Goal: Task Accomplishment & Management: Complete application form

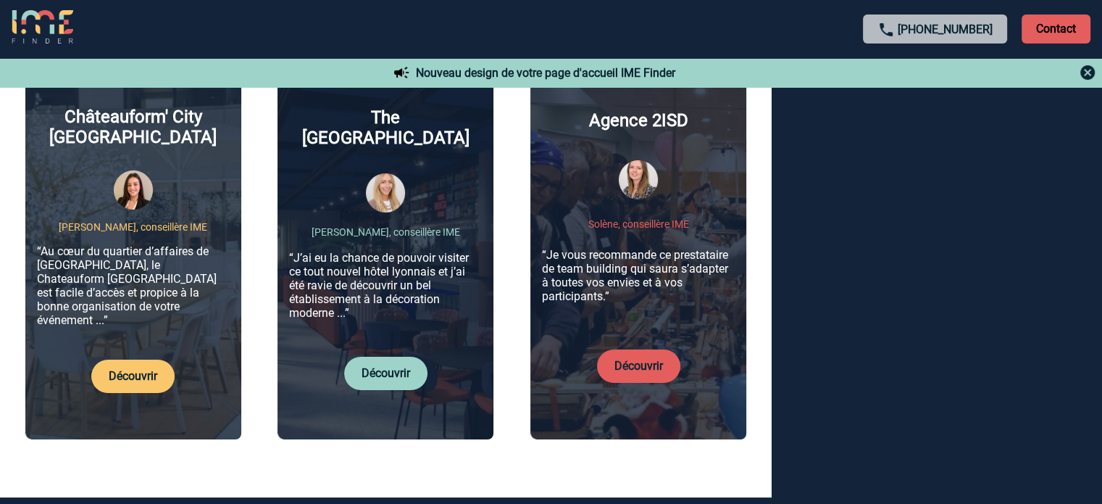
scroll to position [574, 0]
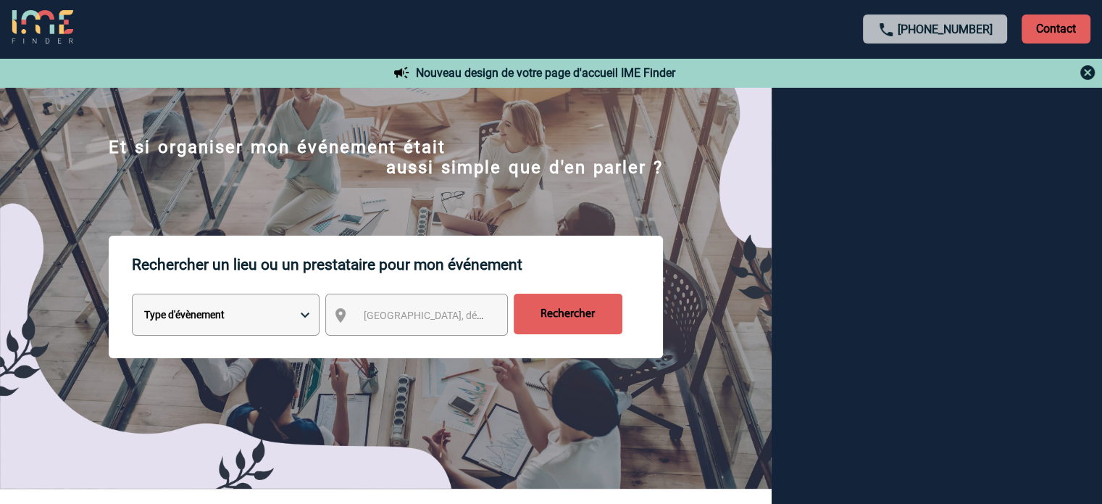
scroll to position [0, 0]
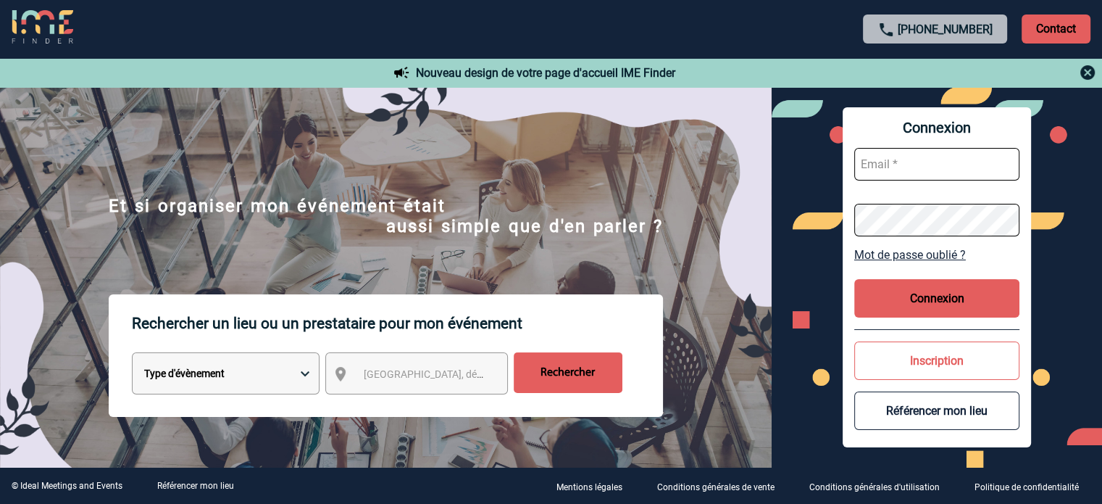
type input "ydeclercq@ime-groupe.com"
click at [924, 306] on button "Connexion" at bounding box center [936, 298] width 165 height 38
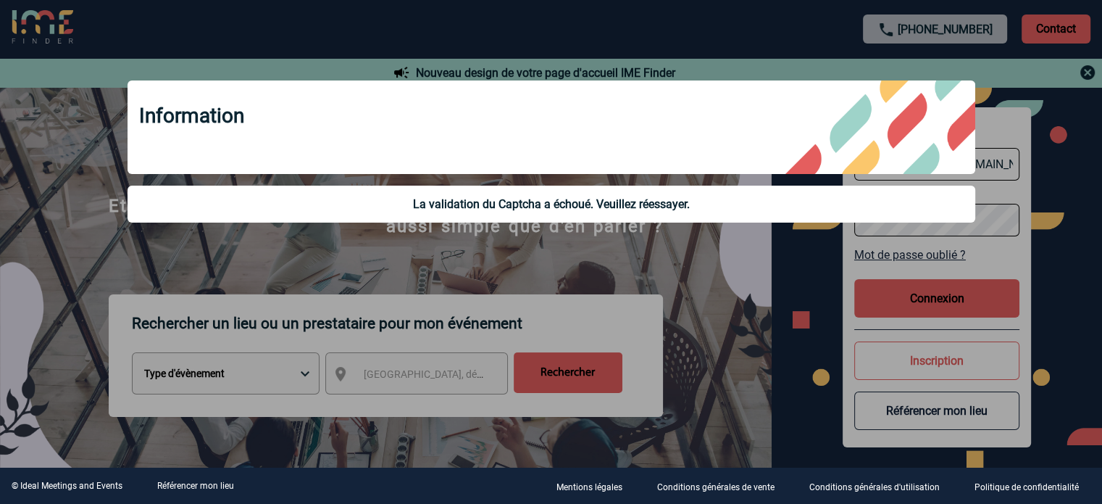
click at [920, 292] on div at bounding box center [551, 252] width 1102 height 504
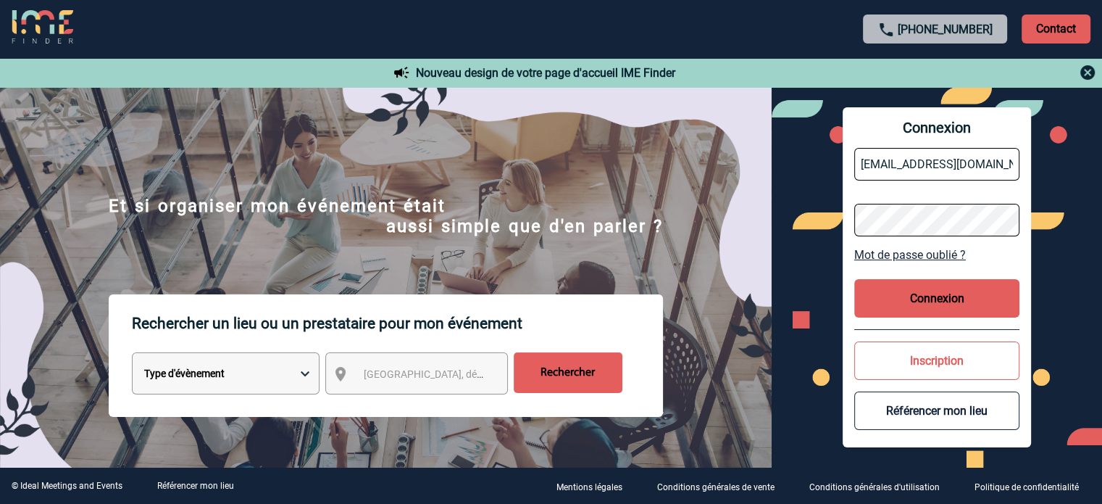
click at [945, 287] on button "Connexion" at bounding box center [936, 298] width 165 height 38
click at [895, 304] on button "Connexion" at bounding box center [936, 298] width 165 height 38
click at [936, 304] on button "Connexion" at bounding box center [936, 298] width 165 height 38
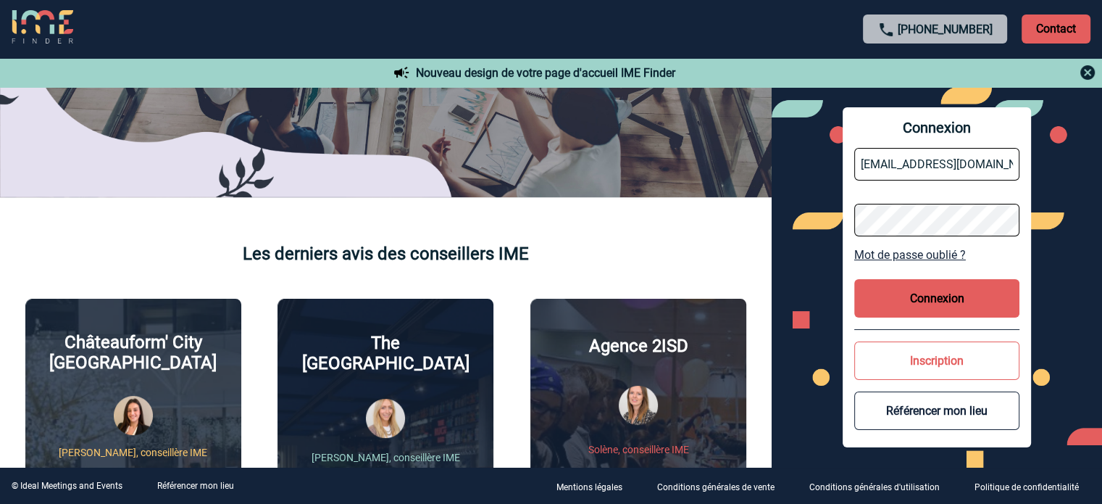
scroll to position [354, 0]
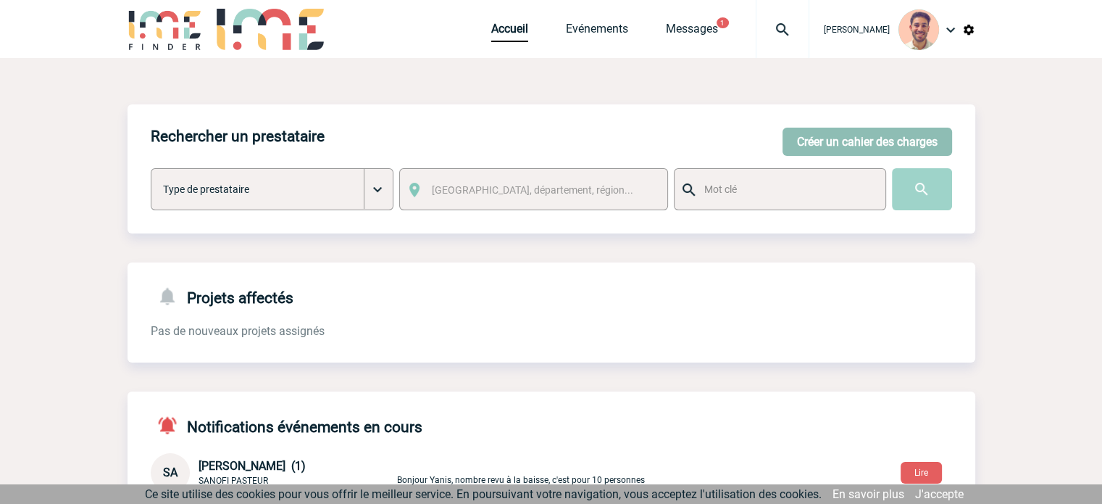
click at [840, 135] on button "Créer un cahier des charges" at bounding box center [867, 142] width 170 height 28
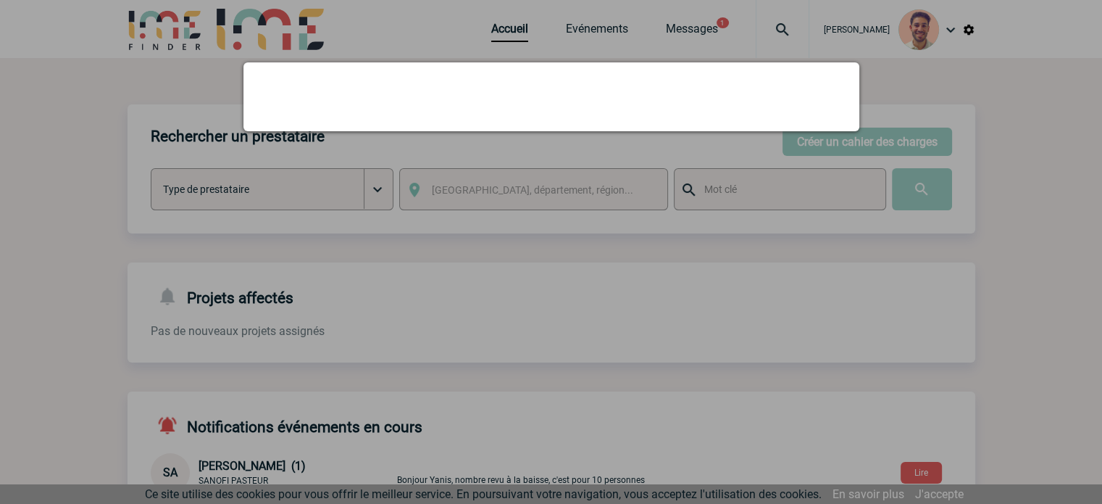
click at [587, 263] on div at bounding box center [551, 252] width 1102 height 504
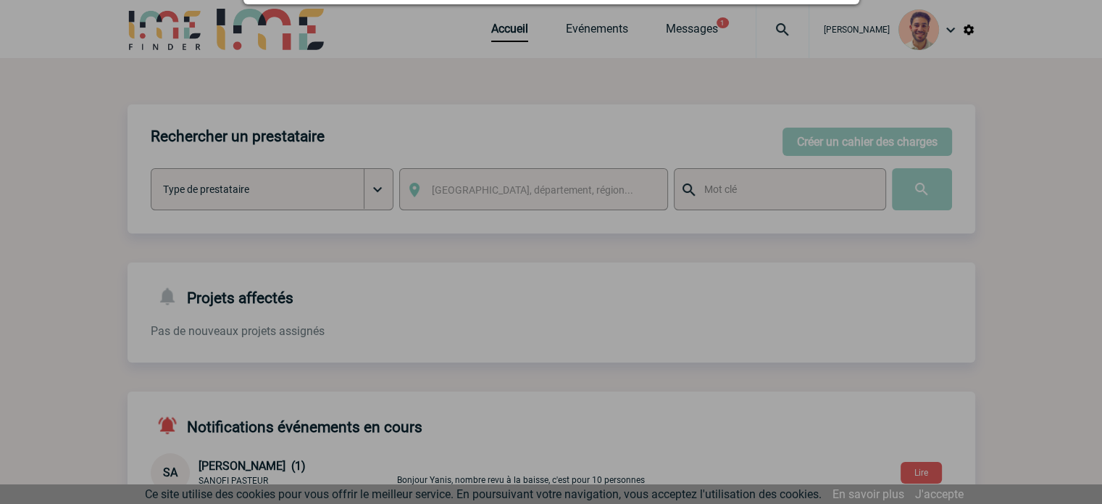
click at [587, 263] on div at bounding box center [551, 252] width 1102 height 504
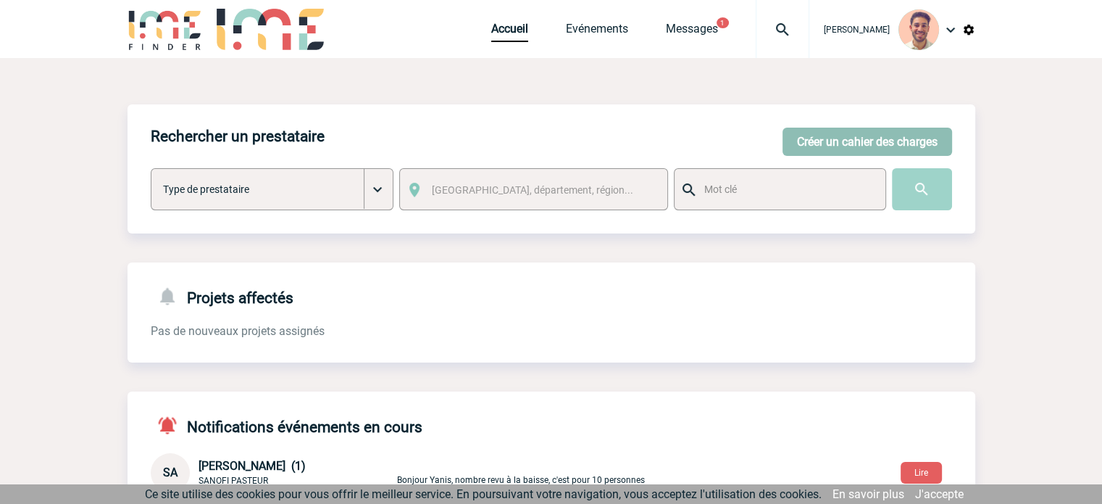
click at [848, 147] on button "Créer un cahier des charges" at bounding box center [867, 142] width 170 height 28
click at [838, 121] on div "Rechercher un prestataire [PERSON_NAME] un cahier des charges [PERSON_NAME] un …" at bounding box center [552, 168] width 848 height 129
click at [820, 144] on button "Créer un cahier des charges" at bounding box center [867, 142] width 170 height 28
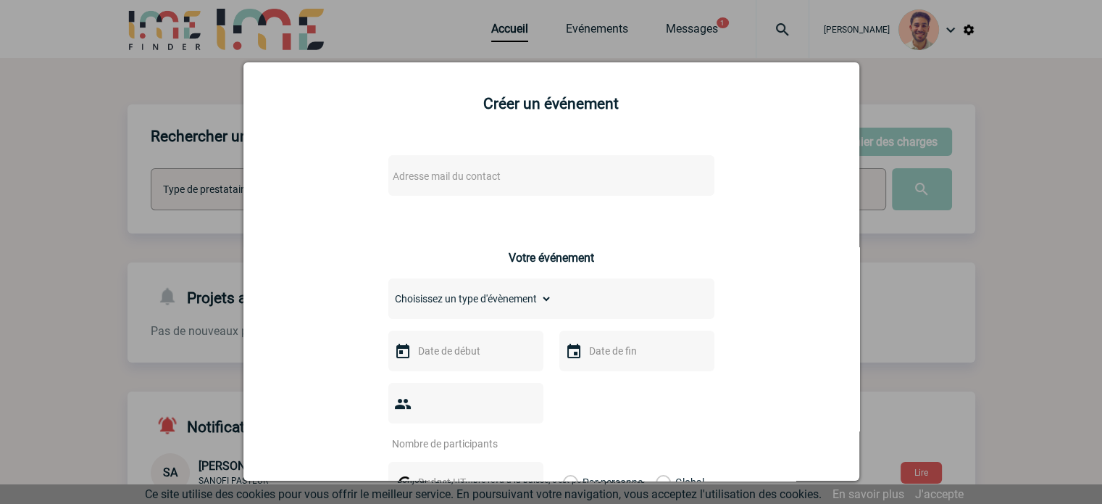
click at [466, 199] on div "Adresse mail du contact Ce contact n'a pas d’entité active dans la plateforme" at bounding box center [551, 189] width 326 height 68
click at [469, 191] on div "Adresse mail du contact" at bounding box center [551, 175] width 326 height 41
click at [469, 177] on span "Adresse mail du contact" at bounding box center [447, 176] width 108 height 12
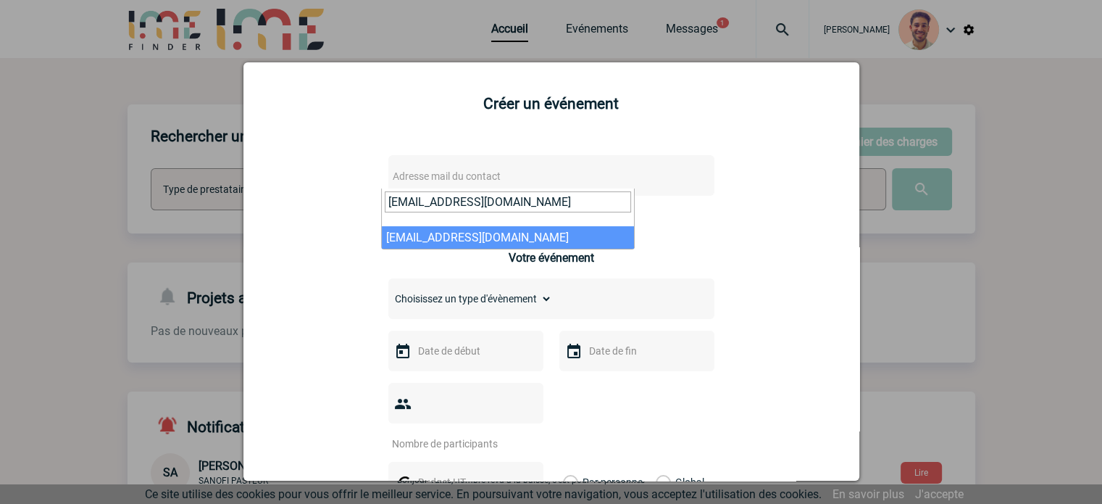
type input "belinda.delmotte@rte-france.com"
select select "133146"
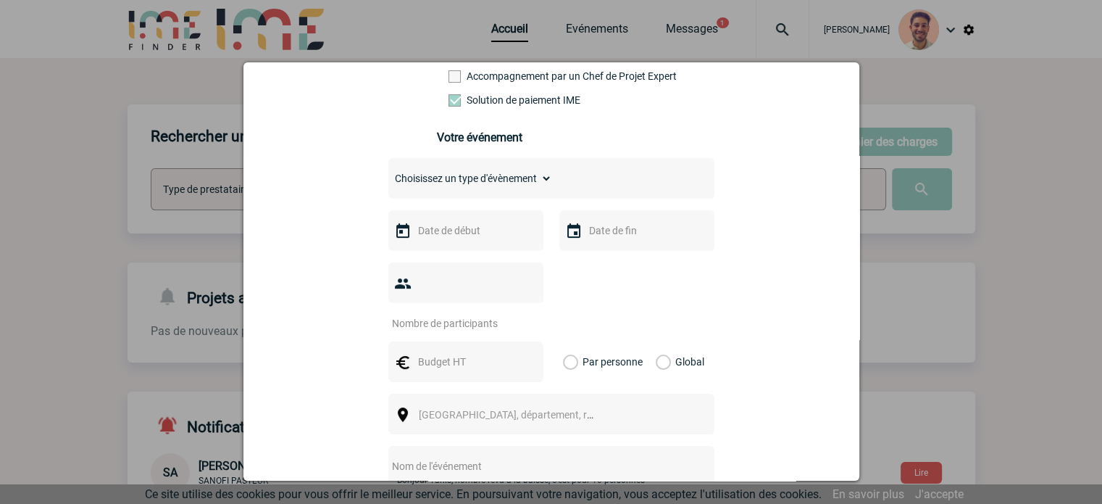
scroll to position [281, 0]
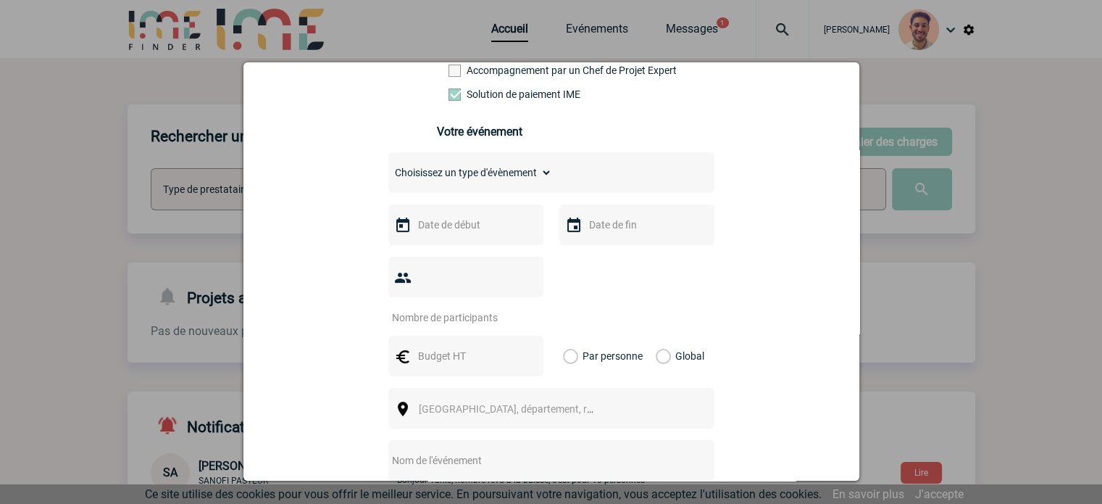
click at [469, 167] on select "Choisissez un type d'évènement Séminaire avec nuitée Séminaire sans nuitée Repa…" at bounding box center [470, 172] width 164 height 20
select select "3"
click at [388, 167] on select "Choisissez un type d'évènement Séminaire avec nuitée Séminaire sans nuitée Repa…" at bounding box center [470, 172] width 164 height 20
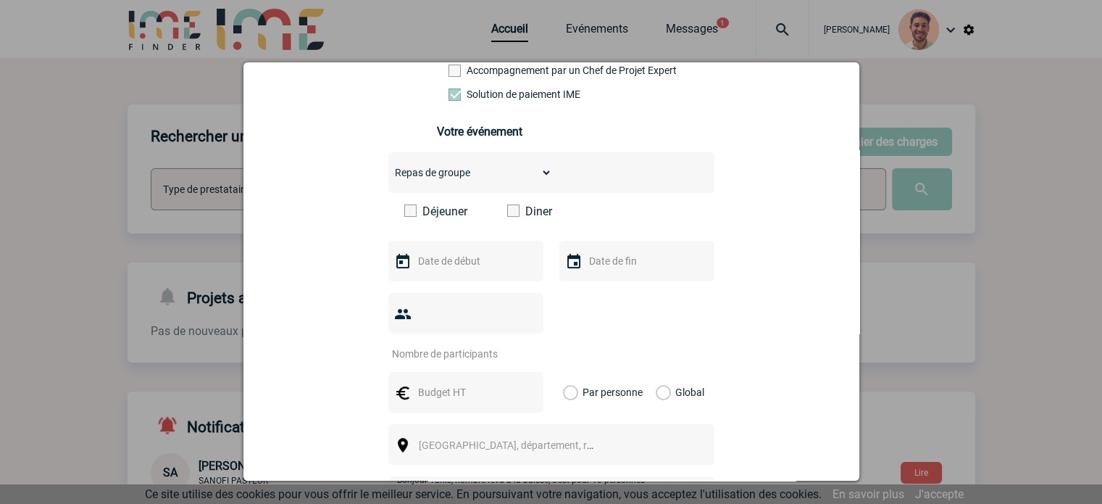
click at [510, 217] on span at bounding box center [513, 210] width 12 height 12
click at [0, 0] on input "Diner" at bounding box center [0, 0] width 0 height 0
click at [444, 263] on input "text" at bounding box center [464, 260] width 100 height 19
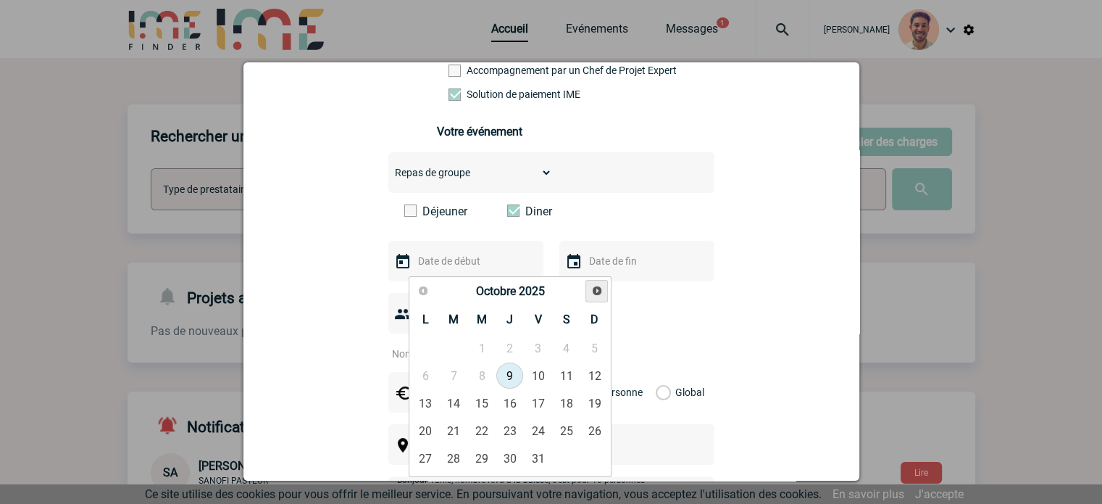
click at [603, 296] on link "Suivant" at bounding box center [596, 291] width 22 height 22
click at [600, 296] on span "Suivant" at bounding box center [597, 291] width 12 height 12
click at [452, 399] on link "16" at bounding box center [453, 403] width 27 height 26
type input "16-12-2025"
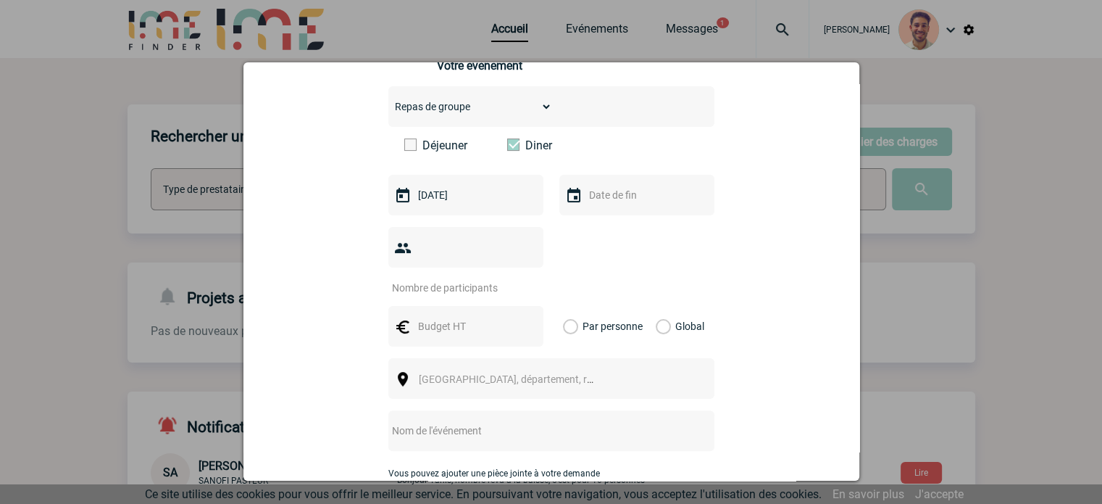
scroll to position [348, 0]
click at [472, 277] on input "number" at bounding box center [456, 286] width 136 height 19
type input "49"
click at [438, 316] on input "text" at bounding box center [464, 325] width 100 height 19
type input "4000"
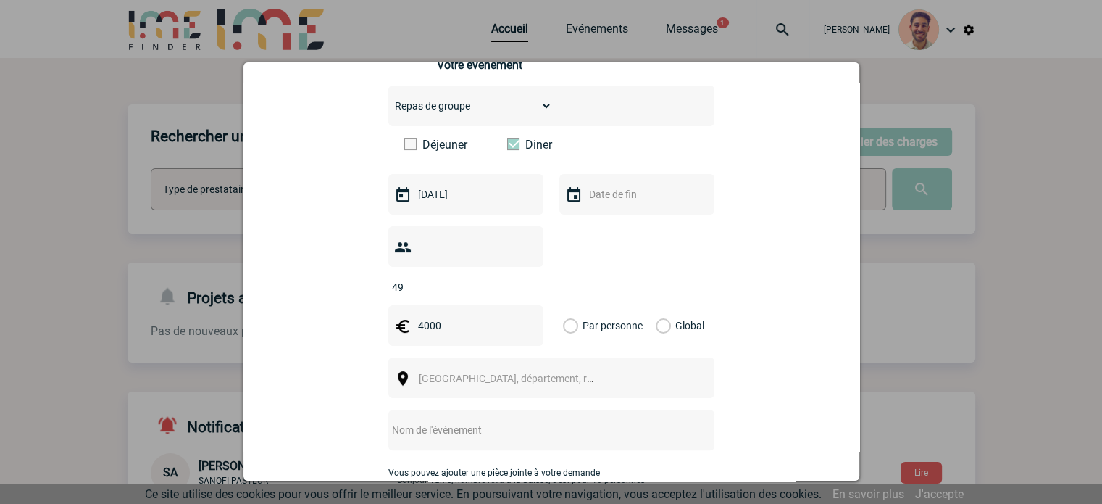
click at [656, 306] on label "Global" at bounding box center [660, 325] width 9 height 41
click at [0, 0] on input "Global" at bounding box center [0, 0] width 0 height 0
click at [454, 372] on span "Ville, département, région..." at bounding box center [519, 378] width 201 height 12
type input "l"
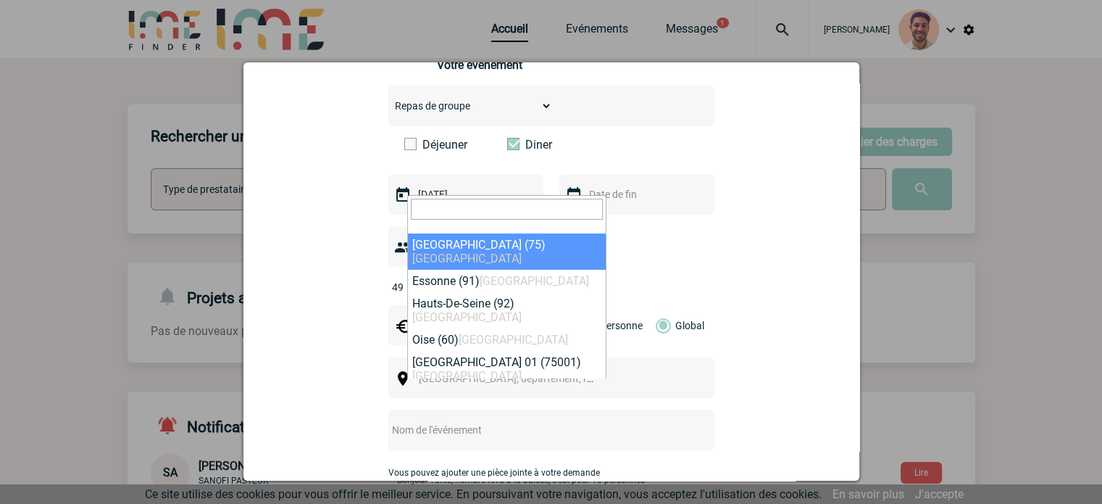
select select "3"
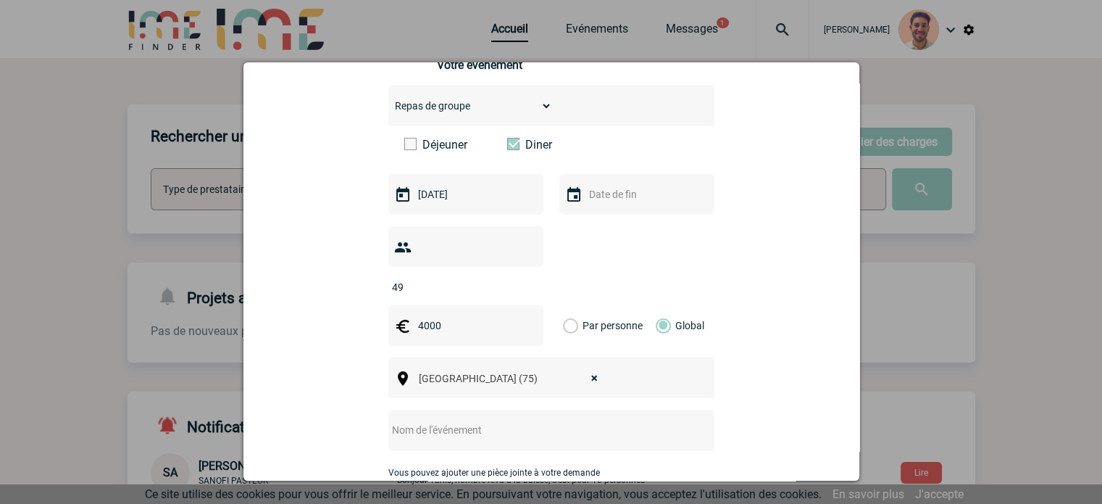
click at [468, 420] on input "text" at bounding box center [532, 429] width 288 height 19
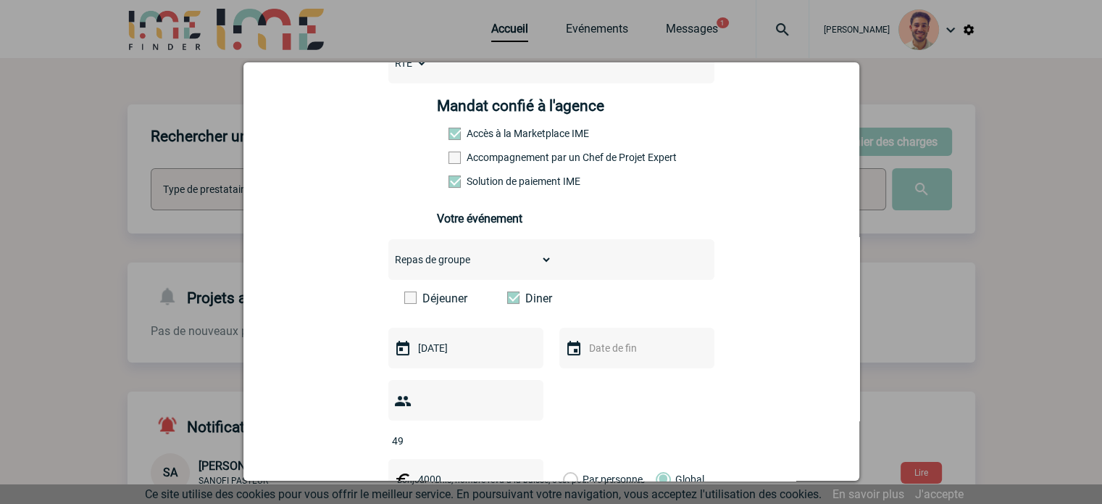
scroll to position [115, 0]
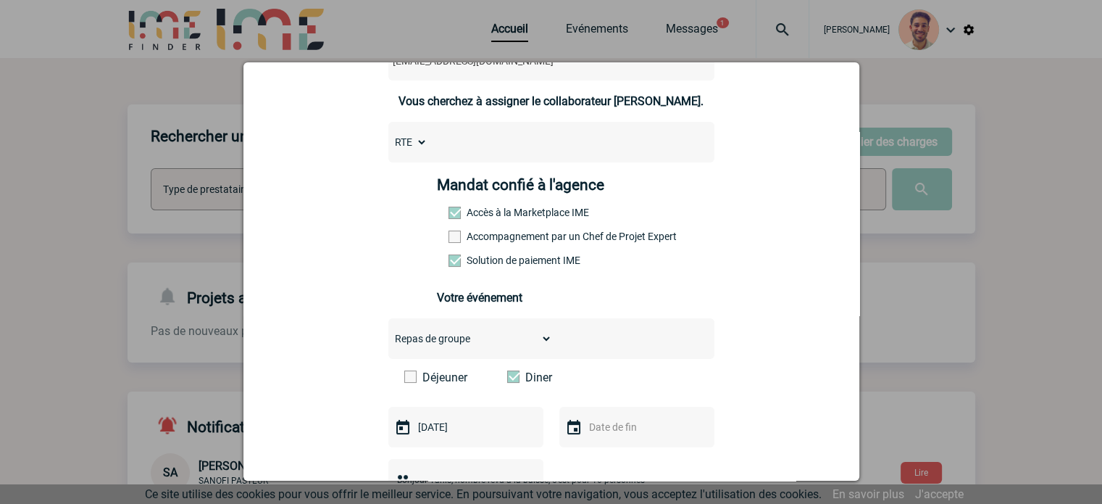
type input "Dîner de Noël"
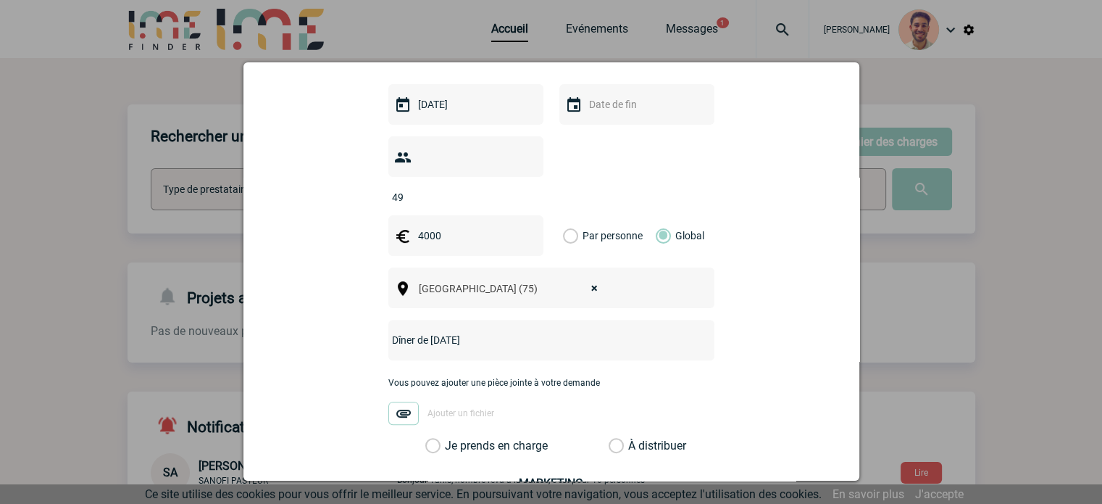
scroll to position [600, 0]
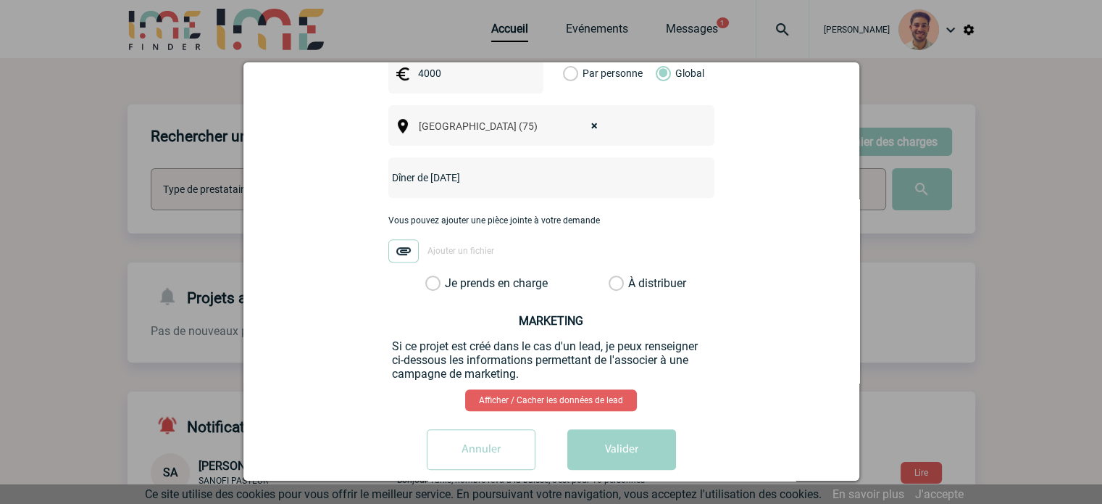
click at [428, 276] on label "Je prends en charge" at bounding box center [437, 283] width 25 height 14
click at [0, 0] on input "Je prends en charge" at bounding box center [0, 0] width 0 height 0
click at [611, 429] on button "Valider" at bounding box center [621, 449] width 109 height 41
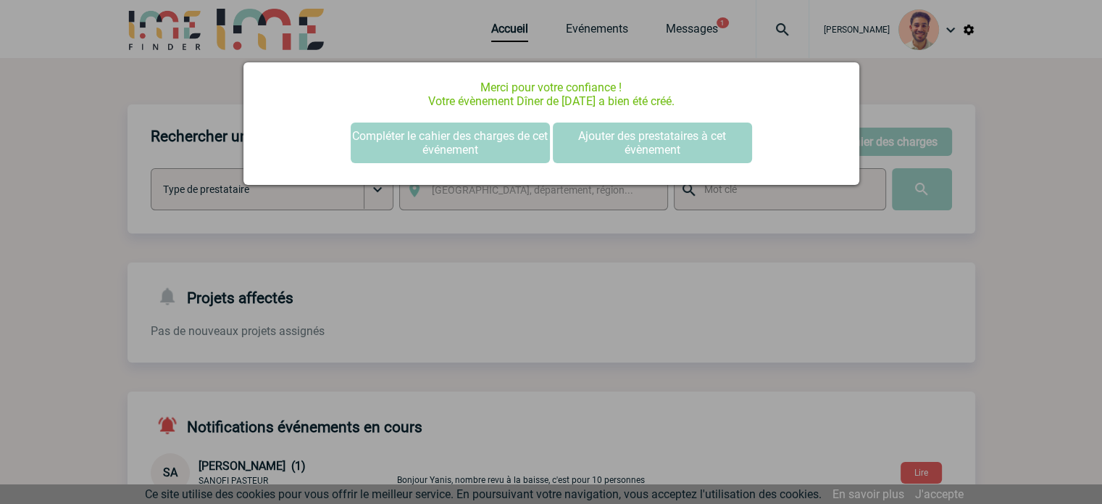
scroll to position [0, 0]
click at [414, 249] on div at bounding box center [551, 252] width 1102 height 504
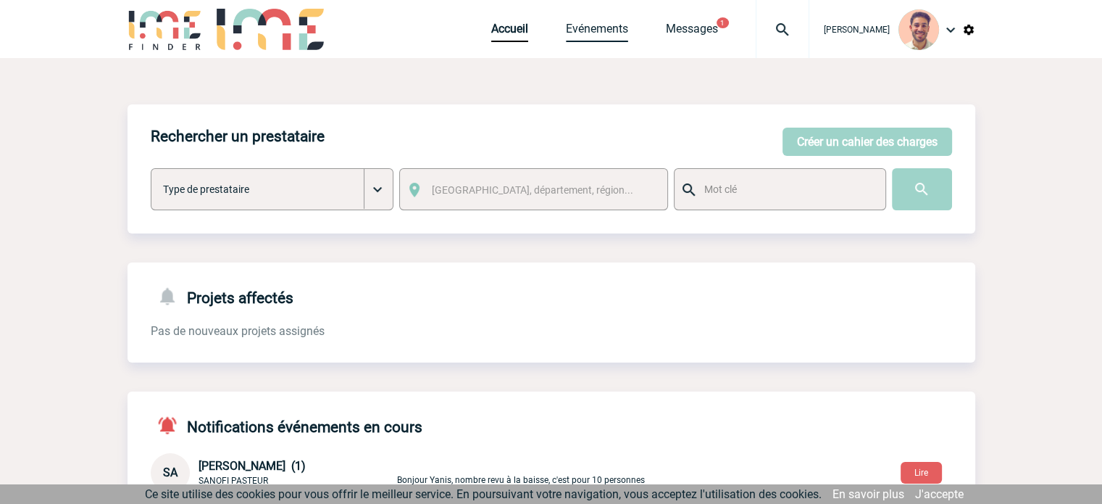
click at [603, 32] on link "Evénements" at bounding box center [597, 32] width 62 height 20
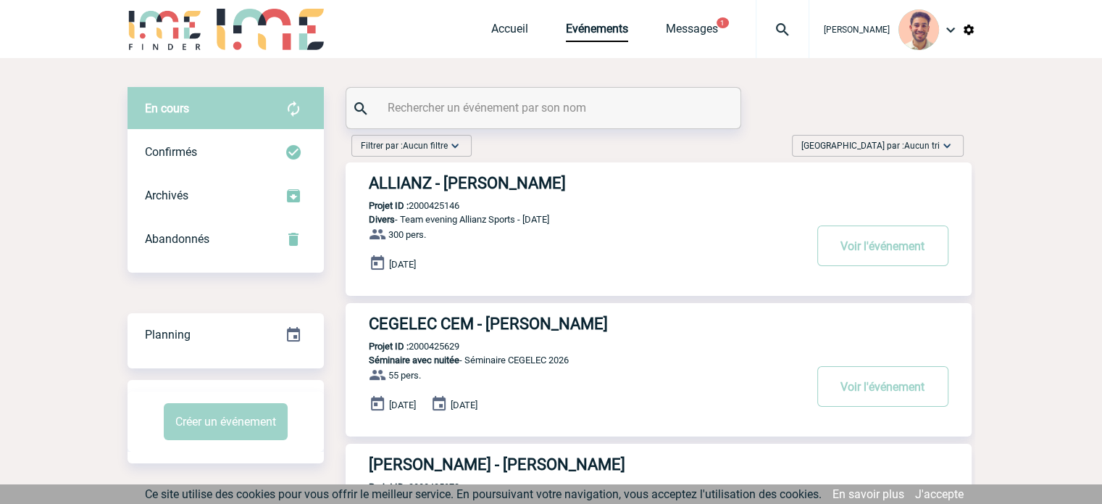
click at [542, 114] on input "text" at bounding box center [545, 107] width 322 height 21
paste input "2000425978"
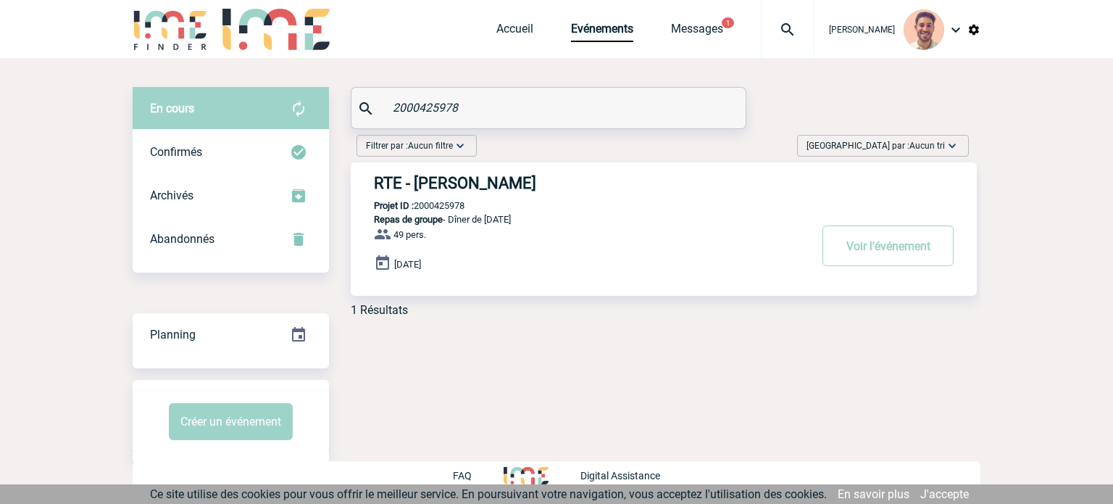
type input "2000425978"
click at [509, 187] on h3 "RTE - [PERSON_NAME]" at bounding box center [591, 183] width 435 height 18
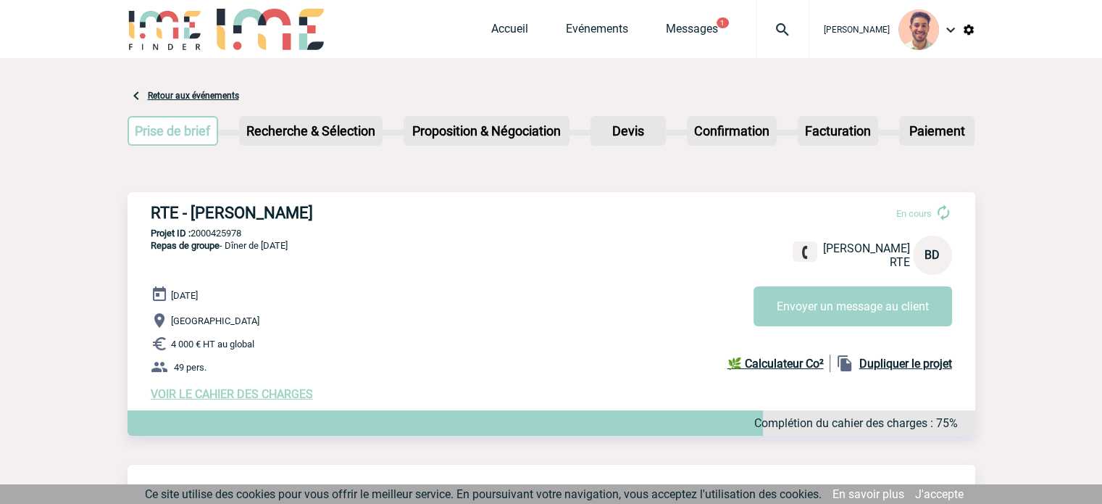
drag, startPoint x: 345, startPoint y: 207, endPoint x: 155, endPoint y: 193, distance: 190.3
click at [155, 193] on div "RTE - [PERSON_NAME] En cours [PERSON_NAME] RTE BD Envoyer un message au client …" at bounding box center [552, 302] width 848 height 220
click at [409, 214] on h3 "RTE - [PERSON_NAME]" at bounding box center [368, 213] width 435 height 18
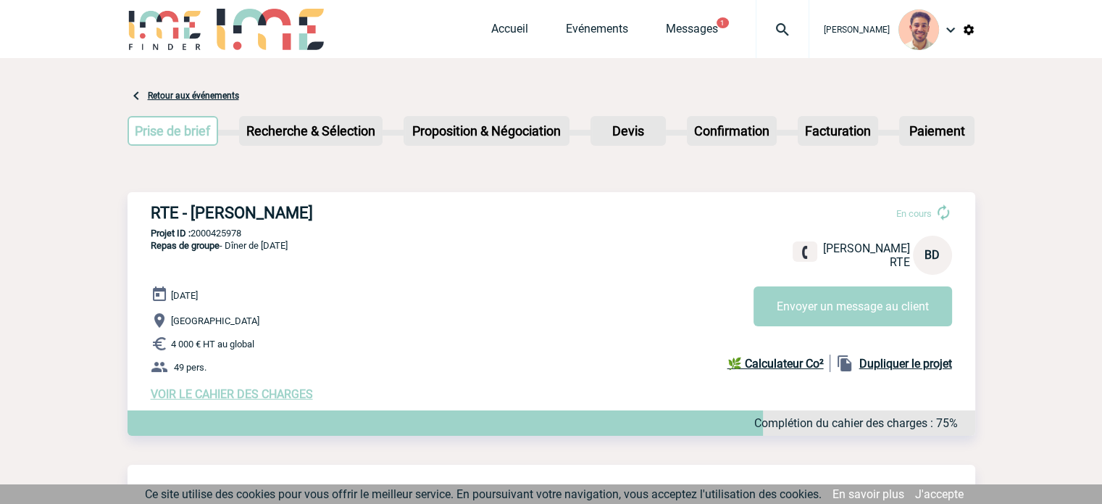
drag, startPoint x: 343, startPoint y: 214, endPoint x: 141, endPoint y: 222, distance: 201.6
click at [141, 222] on div "RTE - [PERSON_NAME] En cours [PERSON_NAME] RTE BD Envoyer un message au client …" at bounding box center [552, 302] width 848 height 220
copy h3 "RTE - [PERSON_NAME]"
